Goal: Browse casually

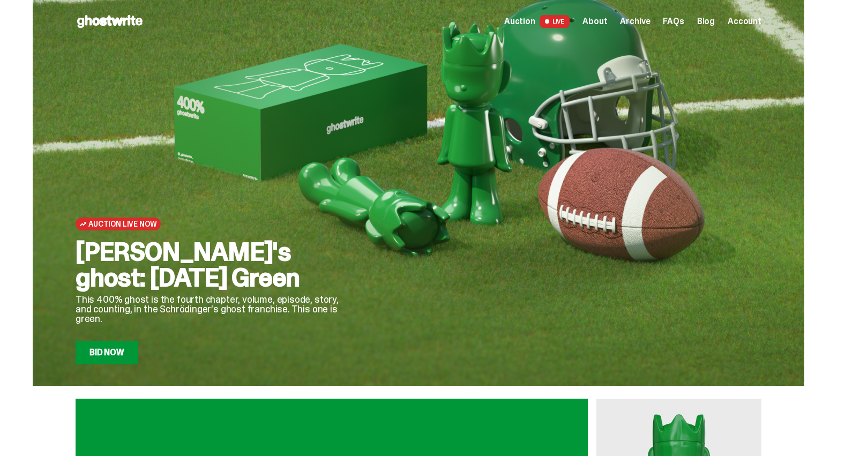
click at [638, 20] on span "Archive" at bounding box center [635, 21] width 30 height 9
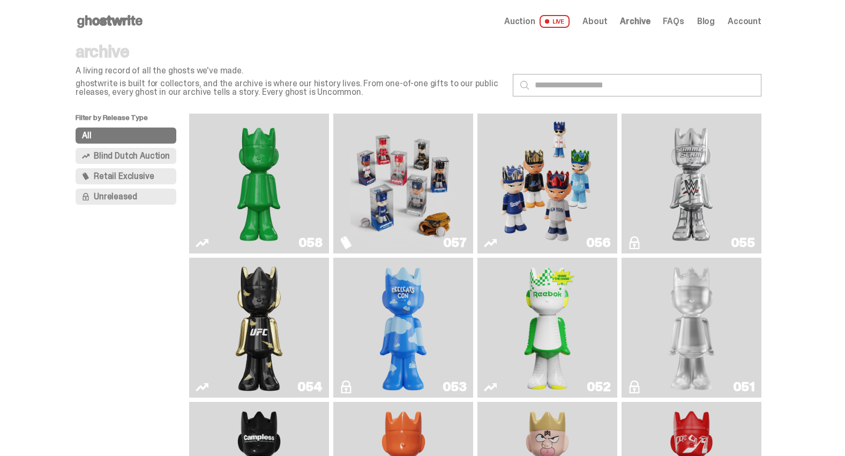
click at [556, 183] on img "Game Face (2025)" at bounding box center [546, 183] width 105 height 131
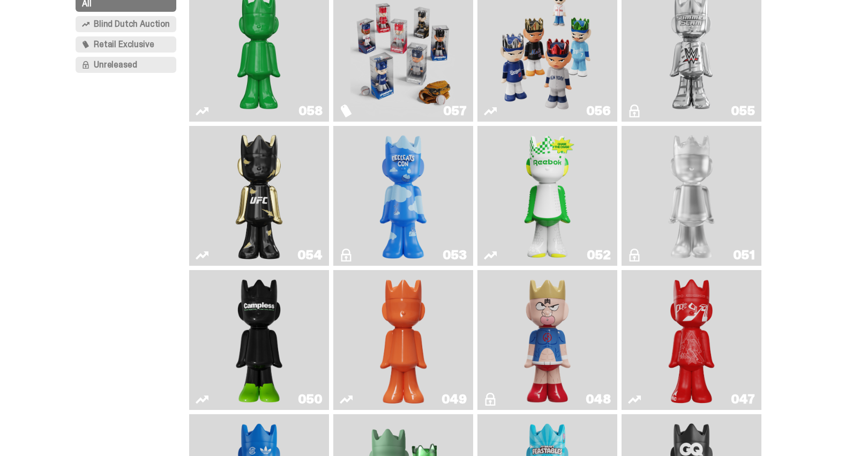
scroll to position [144, 0]
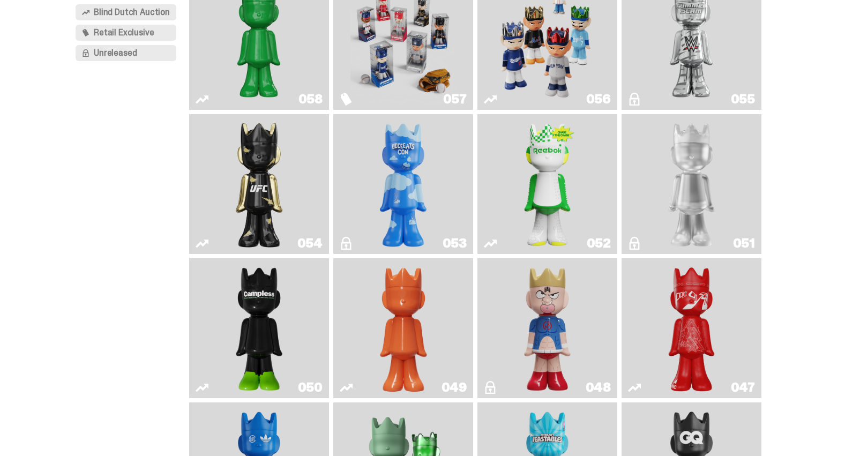
click at [679, 60] on img "I Was There SummerSlam" at bounding box center [690, 39] width 105 height 131
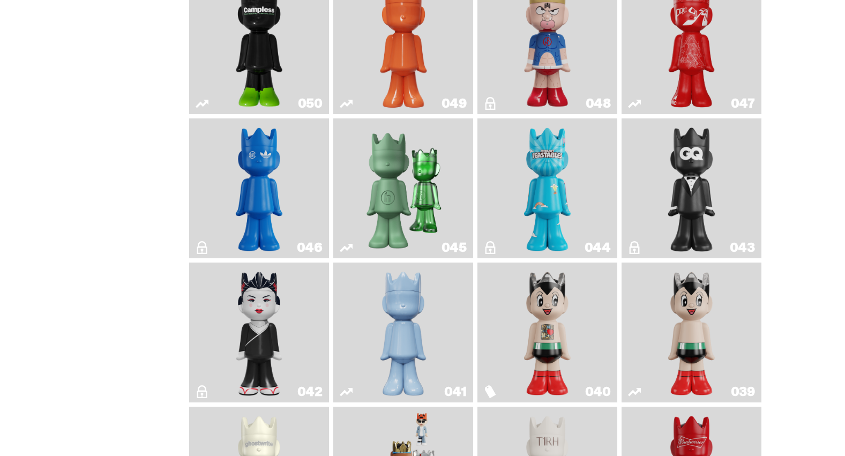
scroll to position [430, 0]
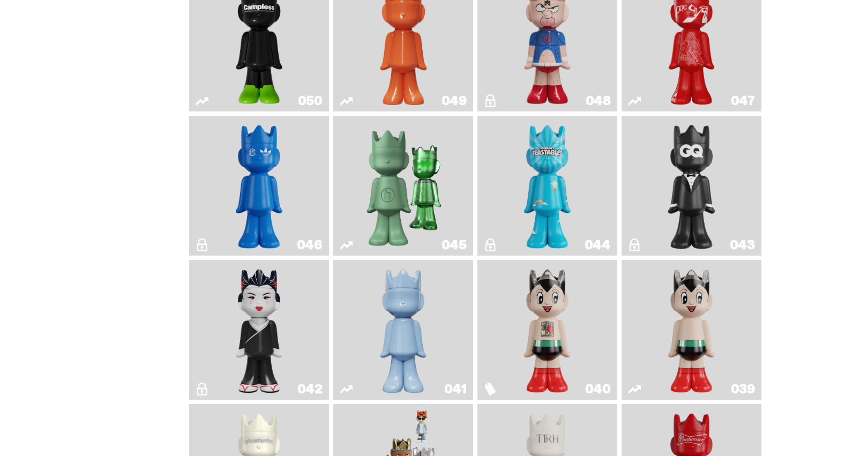
click at [260, 185] on img "ComplexCon HK" at bounding box center [259, 185] width 57 height 131
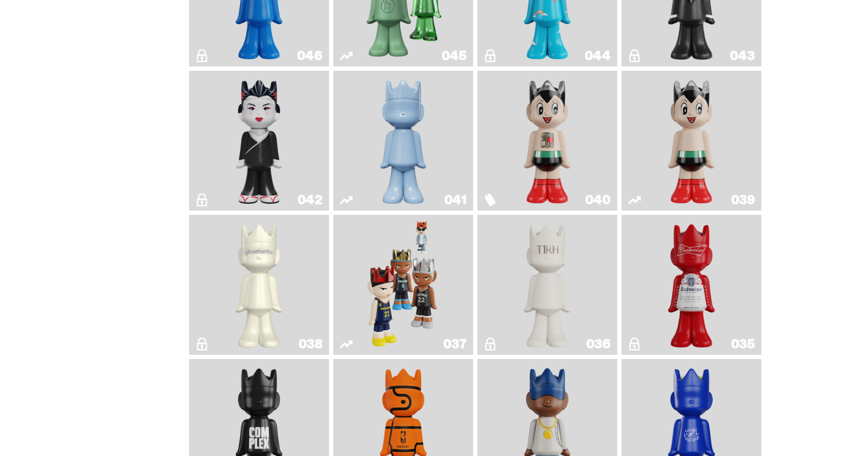
scroll to position [649, 0]
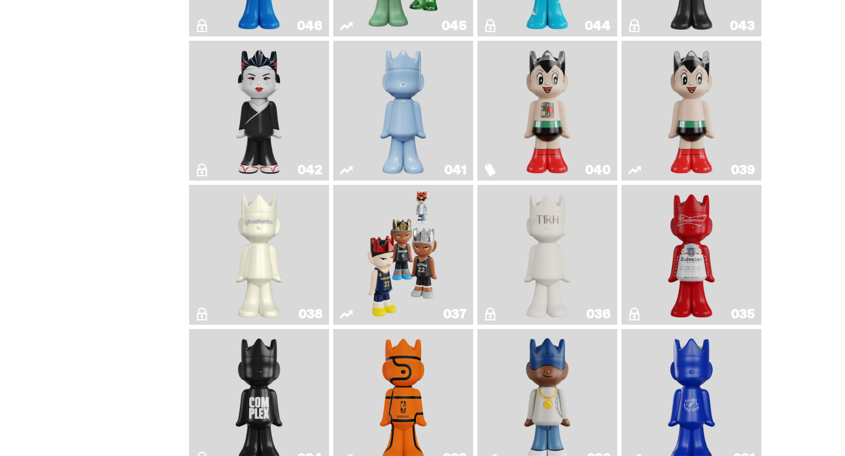
click at [391, 239] on img "Game Face (2024)" at bounding box center [403, 254] width 74 height 131
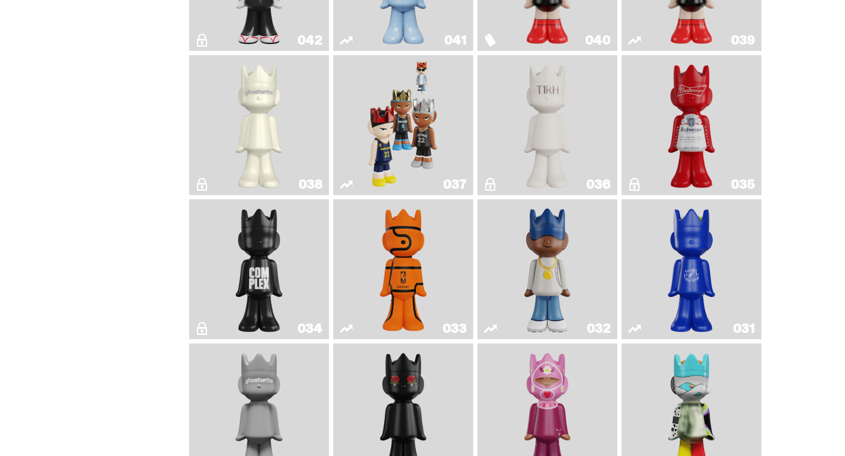
scroll to position [781, 0]
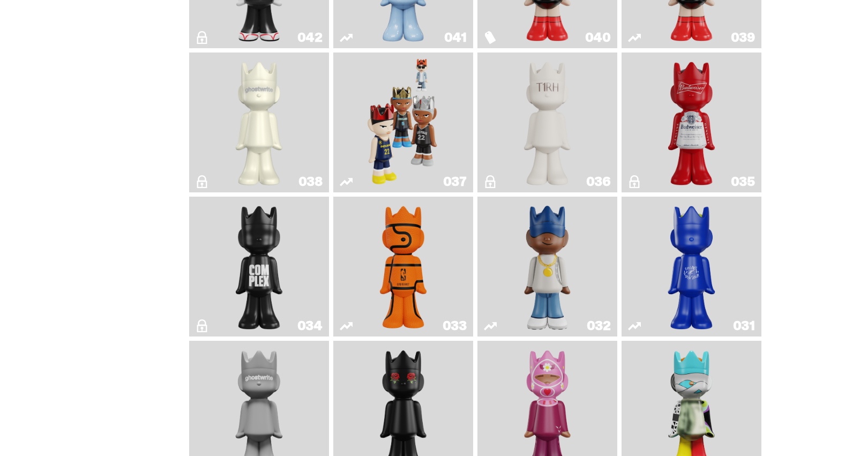
click at [397, 243] on img "Game Ball" at bounding box center [403, 266] width 57 height 131
click at [533, 249] on img "Swingman" at bounding box center [547, 266] width 74 height 131
